Goal: Check status: Check status

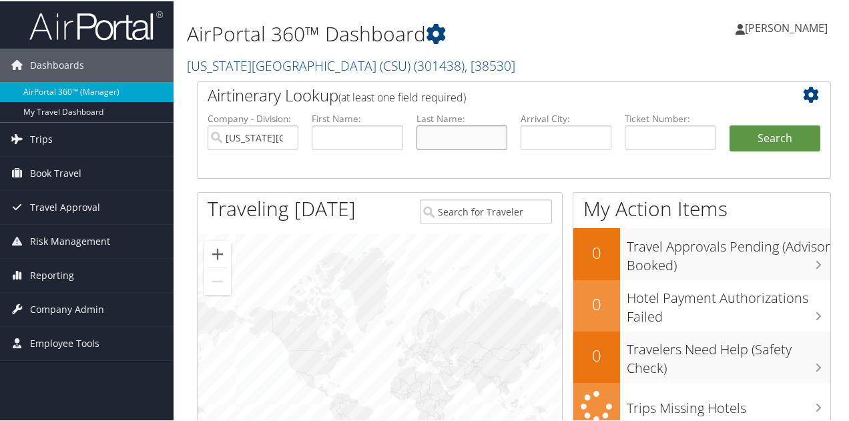
click at [454, 140] on input "text" at bounding box center [462, 136] width 91 height 25
type input "[PERSON_NAME]"
click at [349, 130] on input "text" at bounding box center [357, 136] width 91 height 25
type input "[PERSON_NAME]"
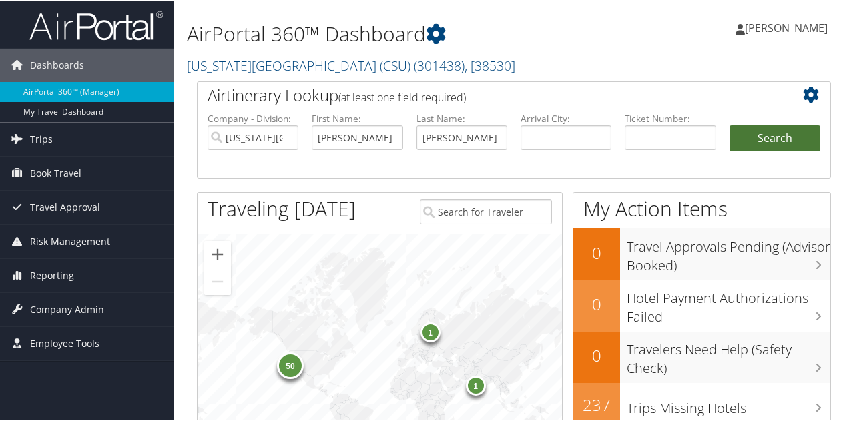
click at [796, 136] on button "Search" at bounding box center [775, 137] width 91 height 27
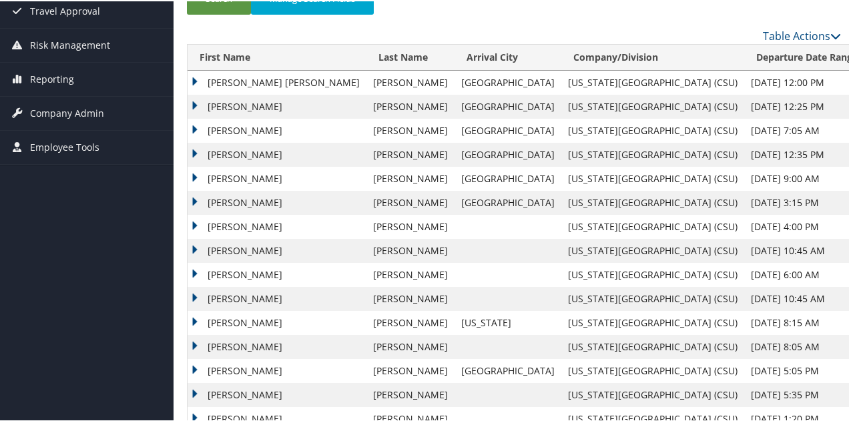
scroll to position [267, 0]
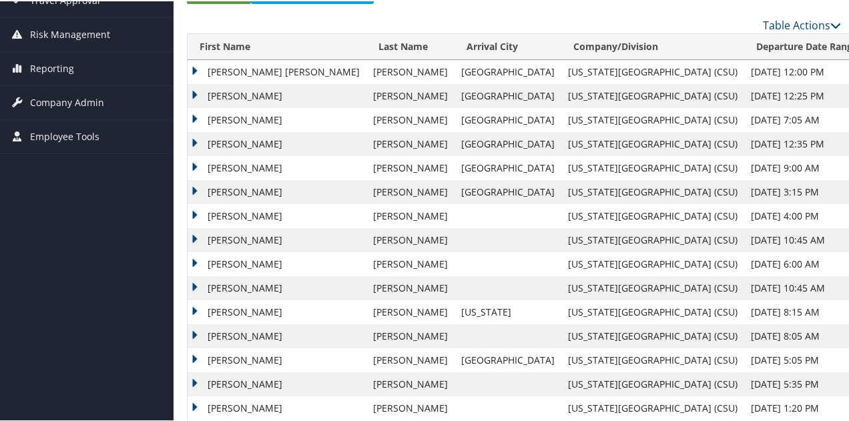
click at [246, 83] on td "[PERSON_NAME] [PERSON_NAME]" at bounding box center [277, 71] width 179 height 24
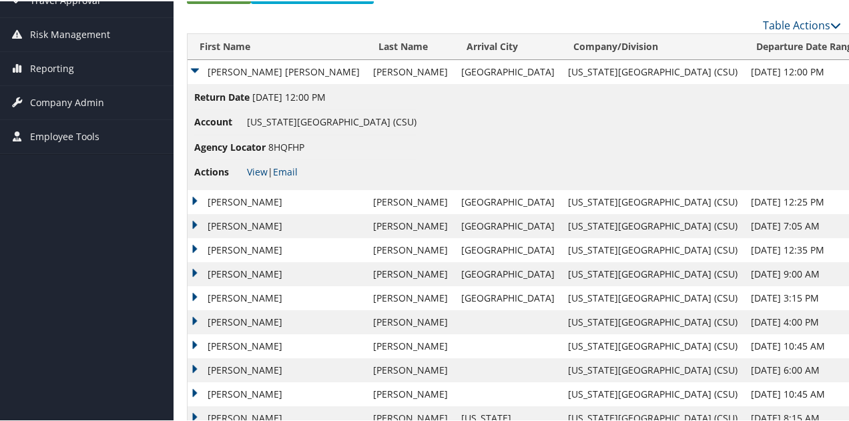
click at [250, 83] on td "[PERSON_NAME] [PERSON_NAME]" at bounding box center [277, 71] width 179 height 24
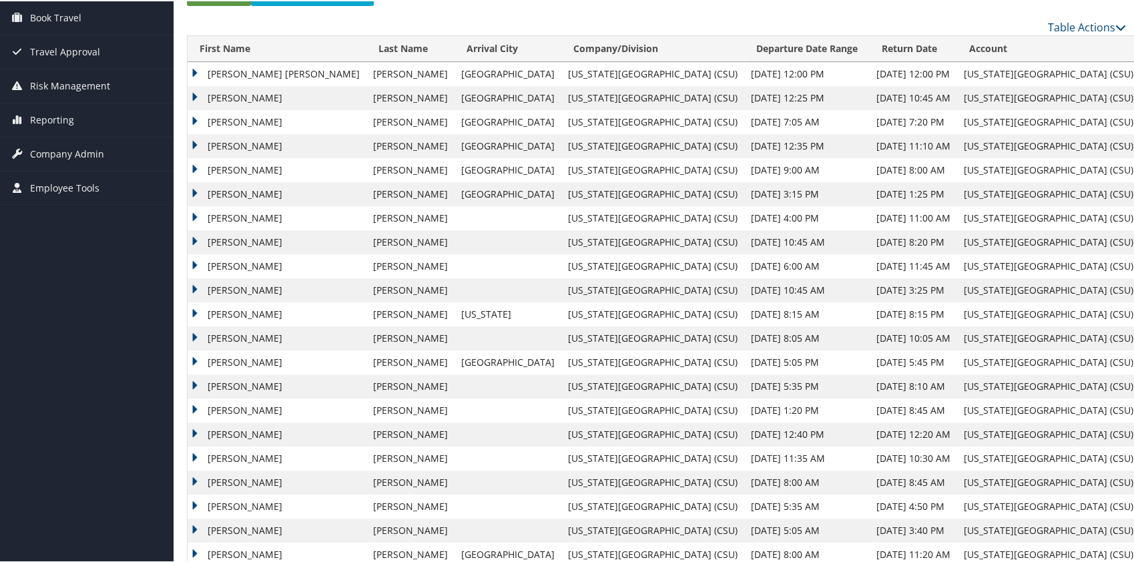
scroll to position [178, 0]
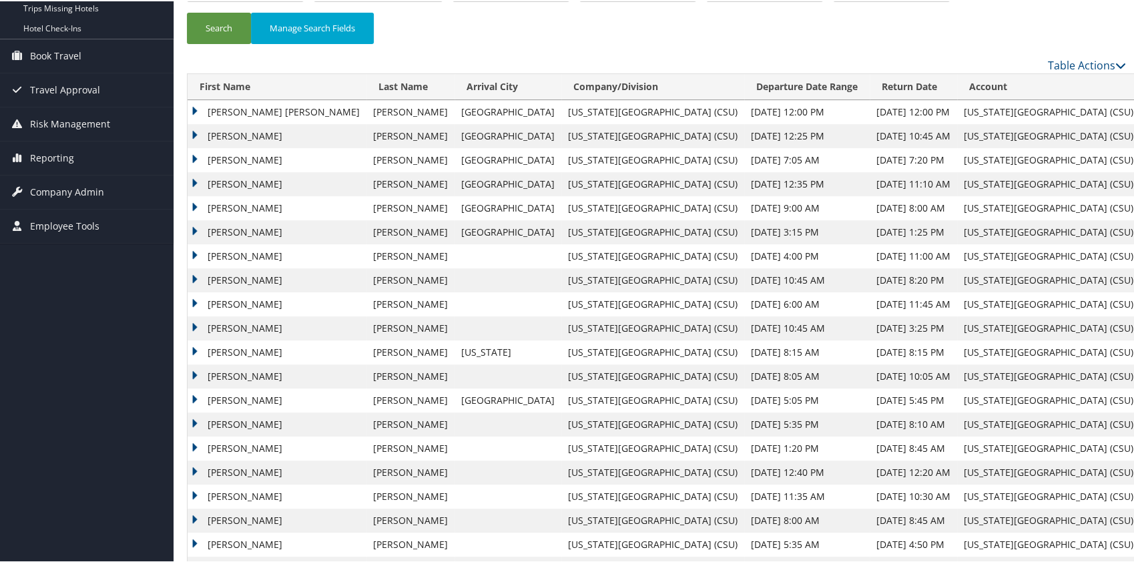
click at [198, 107] on td "[PERSON_NAME] [PERSON_NAME]" at bounding box center [277, 111] width 179 height 24
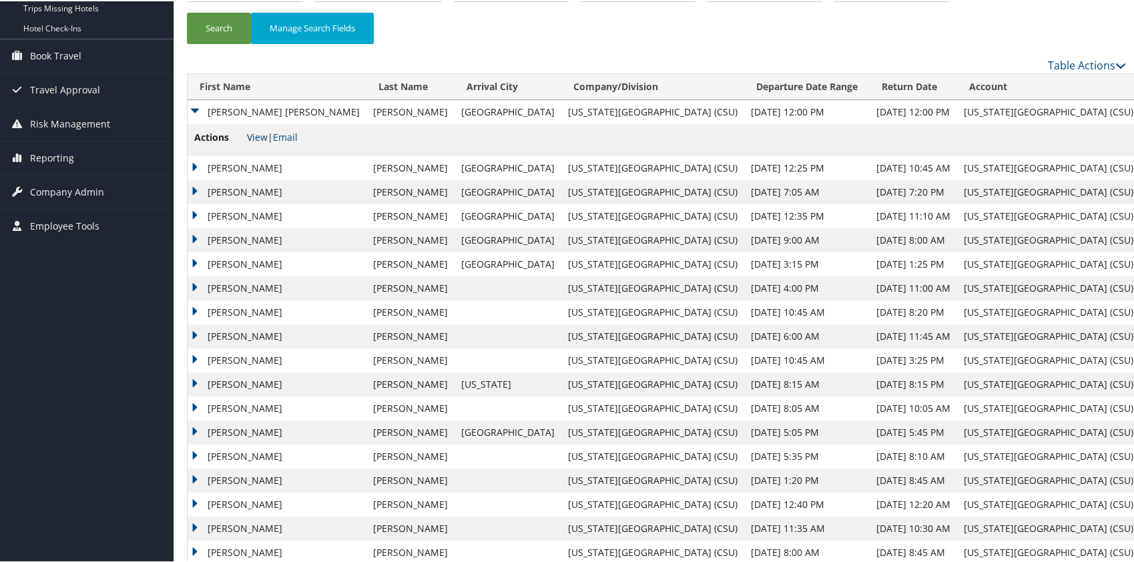
click at [261, 132] on link "View" at bounding box center [257, 136] width 21 height 13
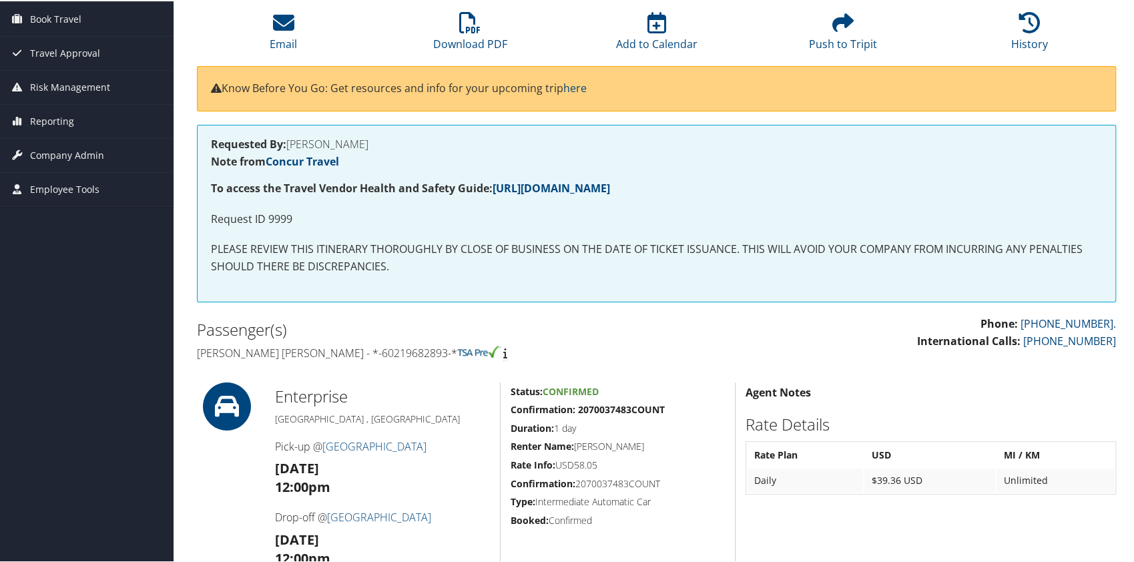
scroll to position [89, 0]
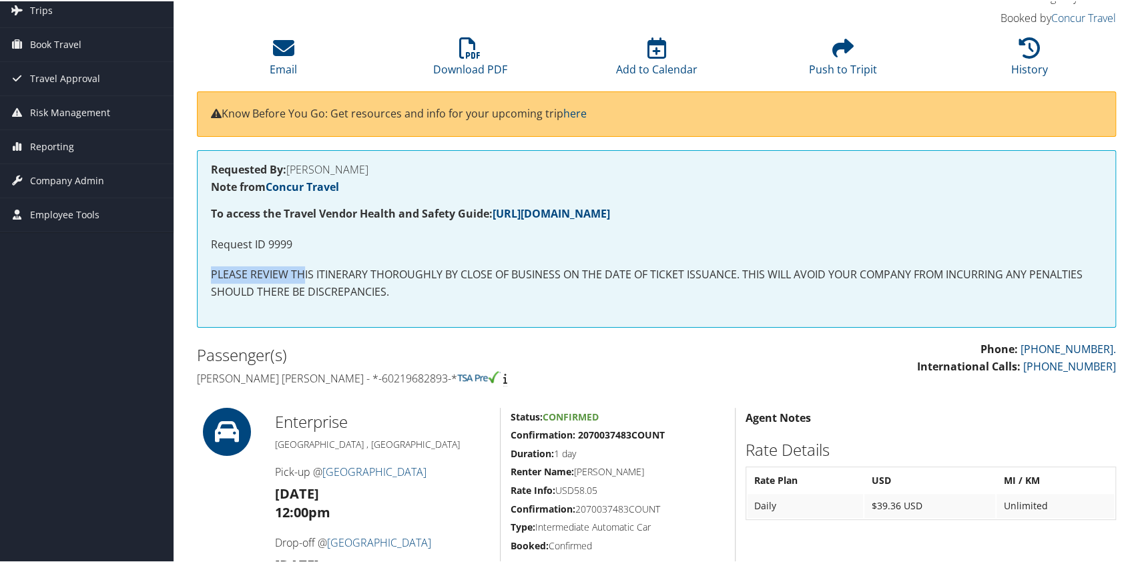
click at [304, 252] on div "Requested By: SARAH DAVID Note from Concur Travel To access the Travel Vendor H…" at bounding box center [656, 238] width 919 height 178
click at [290, 241] on p "Request ID 9999" at bounding box center [656, 243] width 891 height 17
